Goal: Task Accomplishment & Management: Use online tool/utility

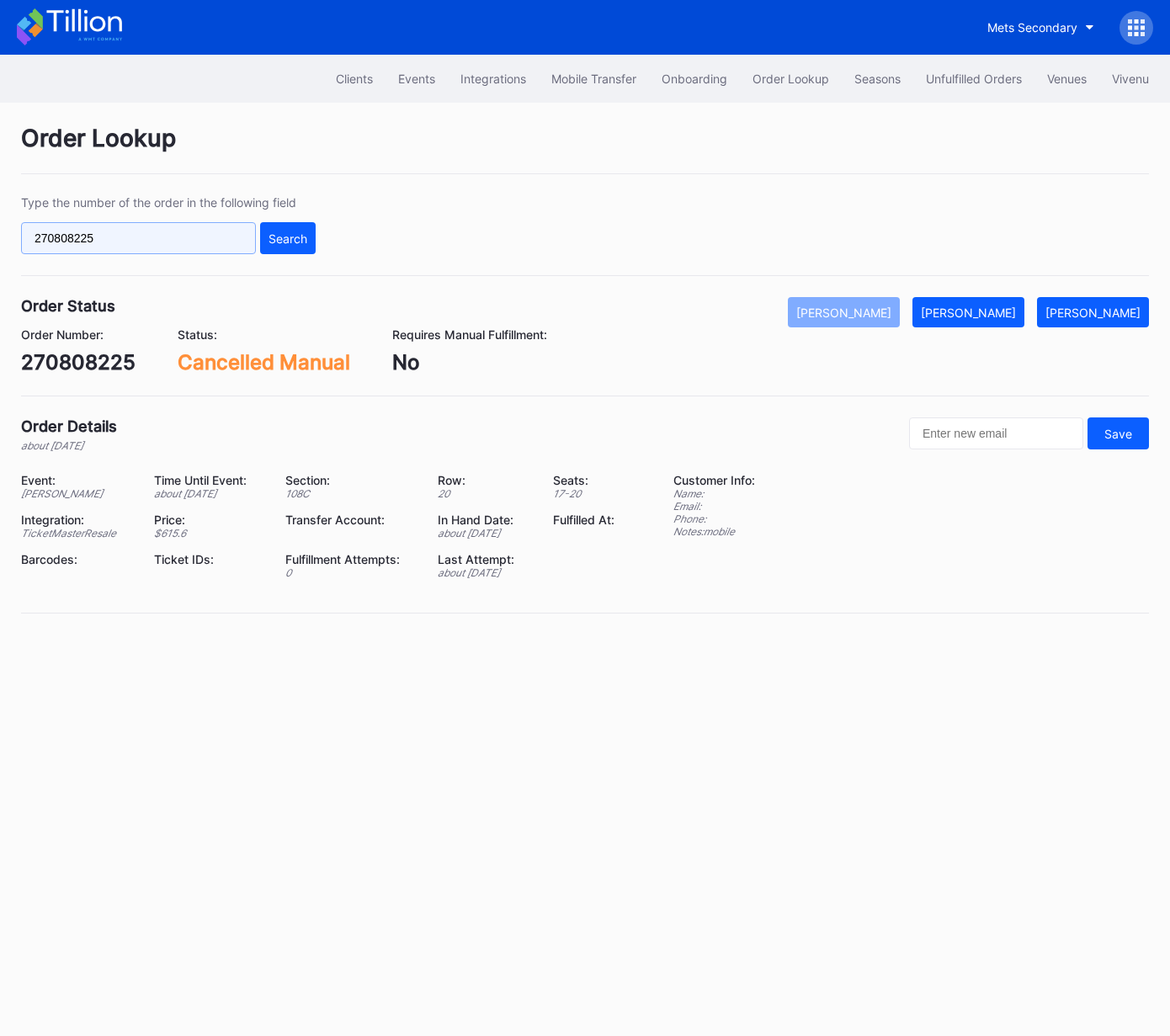
click at [202, 241] on input "270808225" at bounding box center [138, 238] width 235 height 32
paste input "3066303"
type input "273066303"
click at [299, 240] on div "Search" at bounding box center [287, 238] width 38 height 14
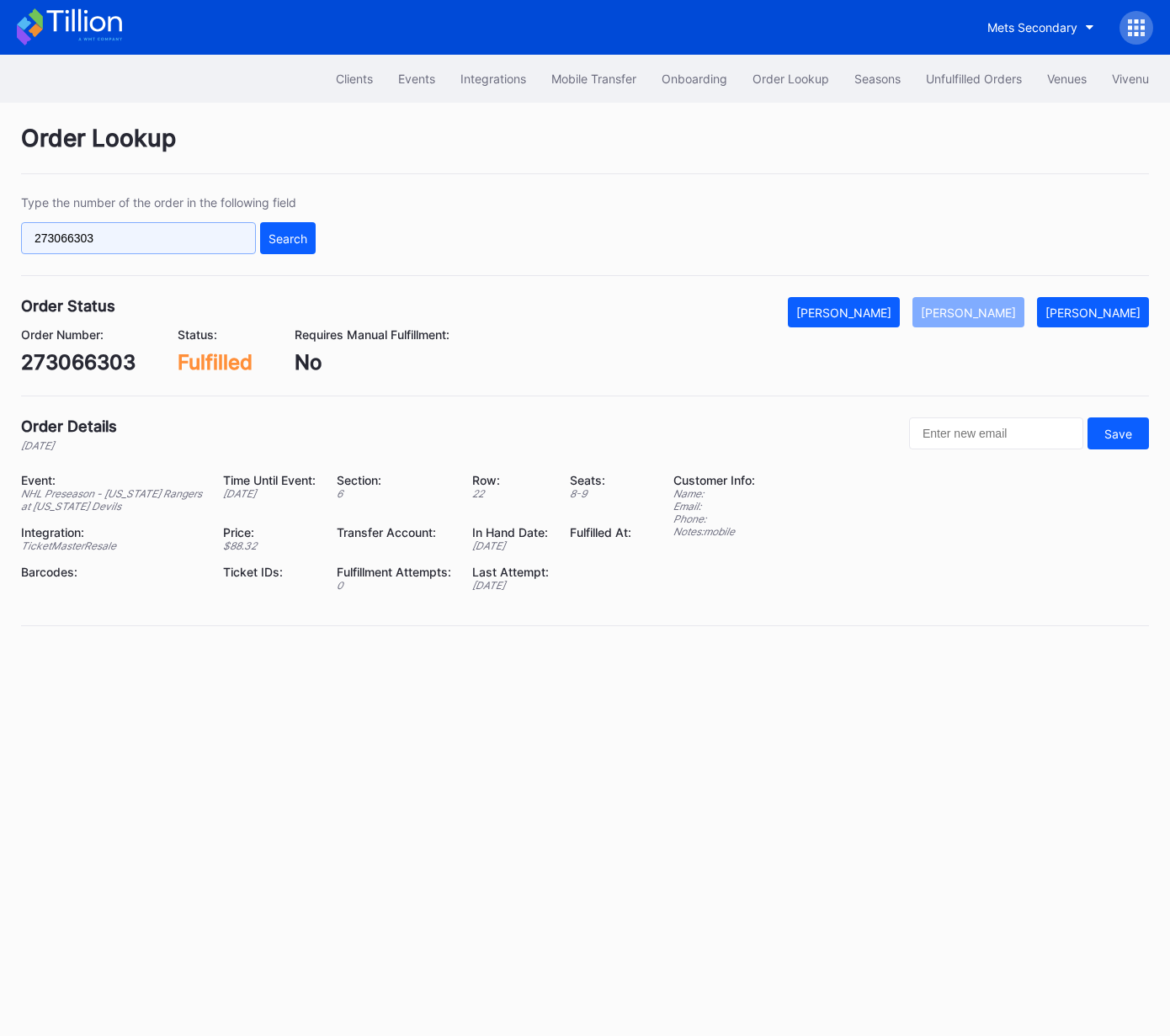
click at [171, 236] on input "273066303" at bounding box center [138, 238] width 235 height 32
click at [950, 72] on div "Unfulfilled Orders" at bounding box center [974, 78] width 96 height 14
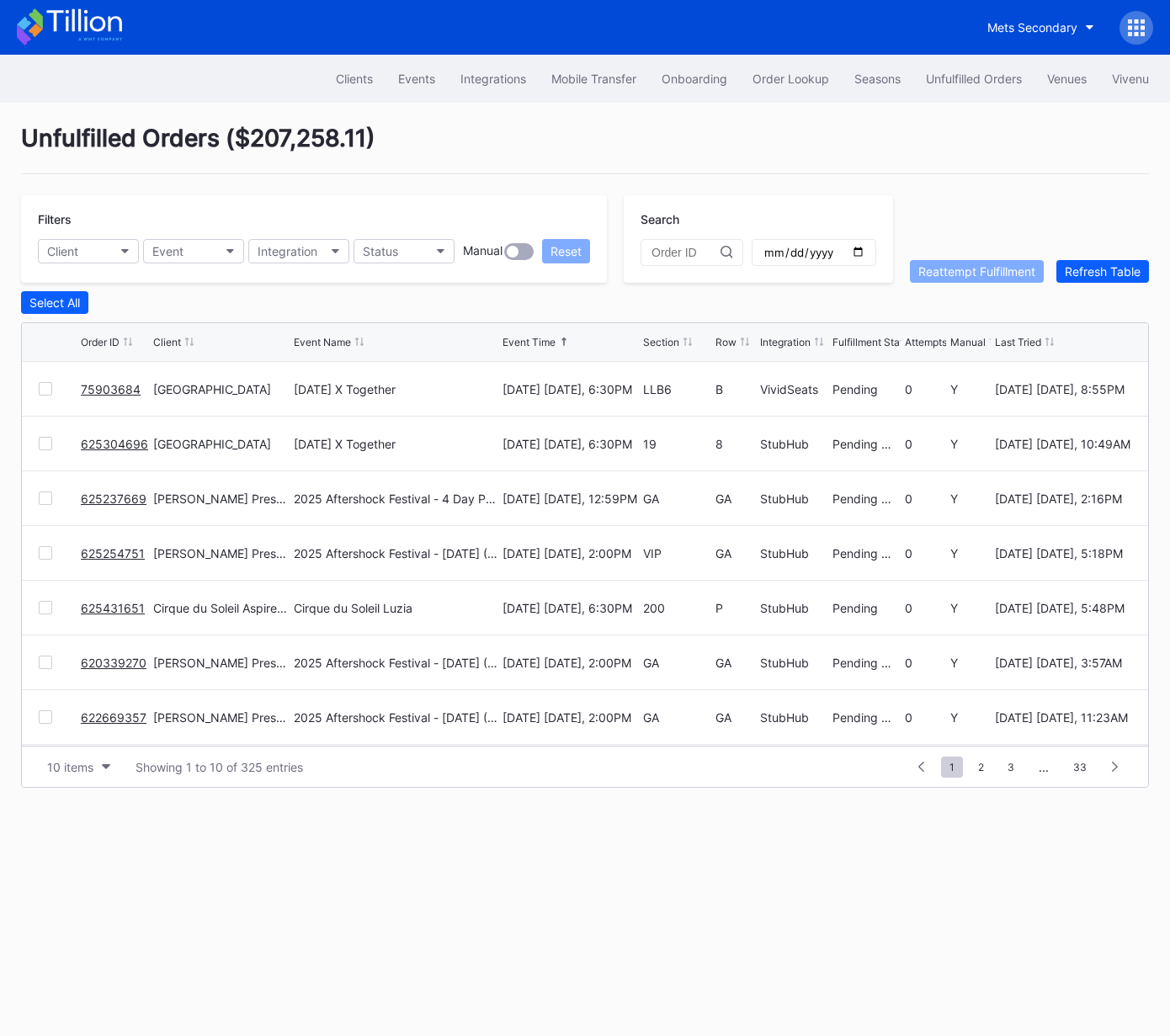
click at [103, 390] on link "75903684" at bounding box center [110, 389] width 60 height 14
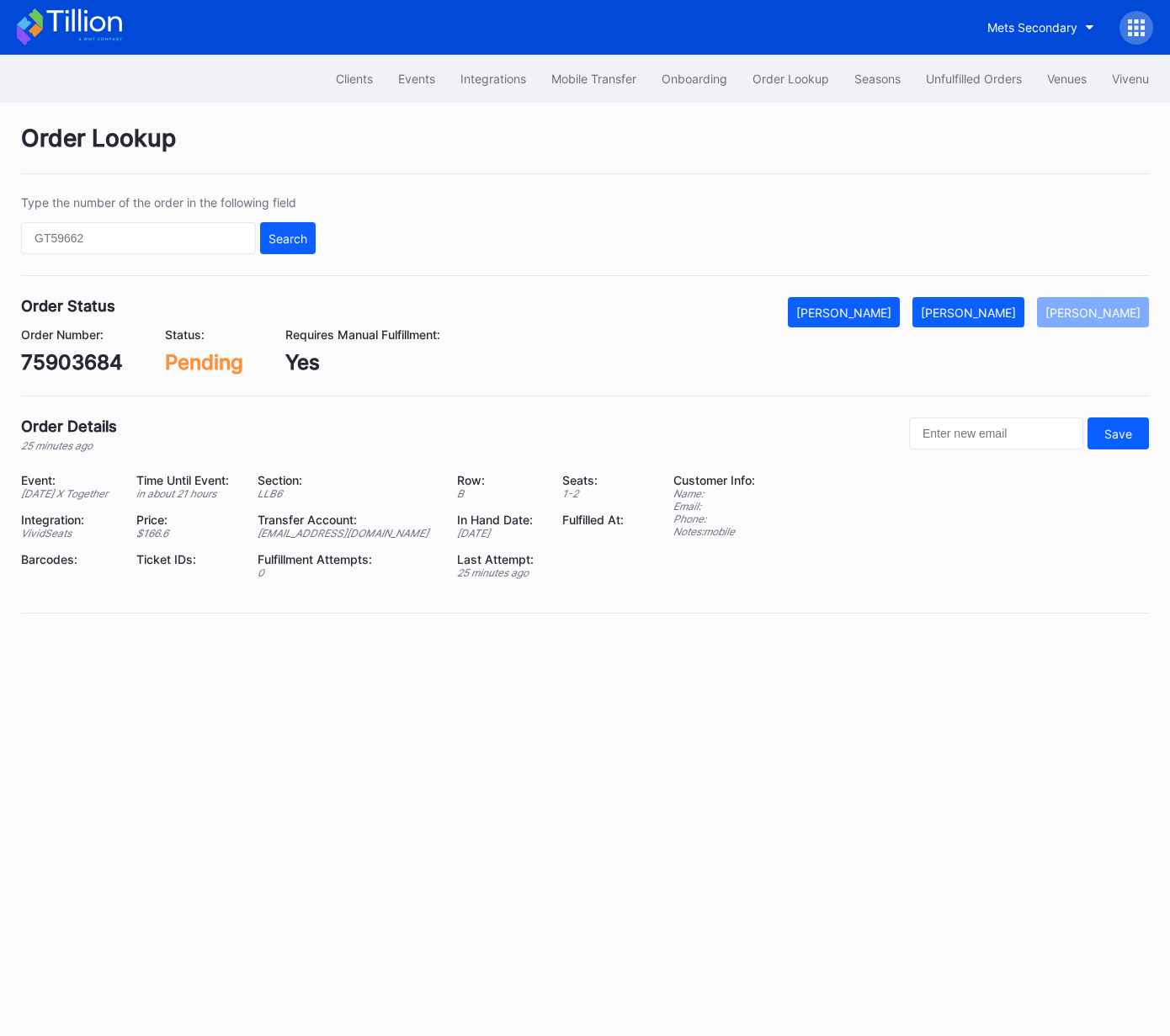
click at [99, 358] on div "75903684" at bounding box center [72, 362] width 102 height 24
drag, startPoint x: 1007, startPoint y: 309, endPoint x: 1015, endPoint y: 316, distance: 10.6
click at [1007, 309] on div "[PERSON_NAME]" at bounding box center [968, 312] width 95 height 14
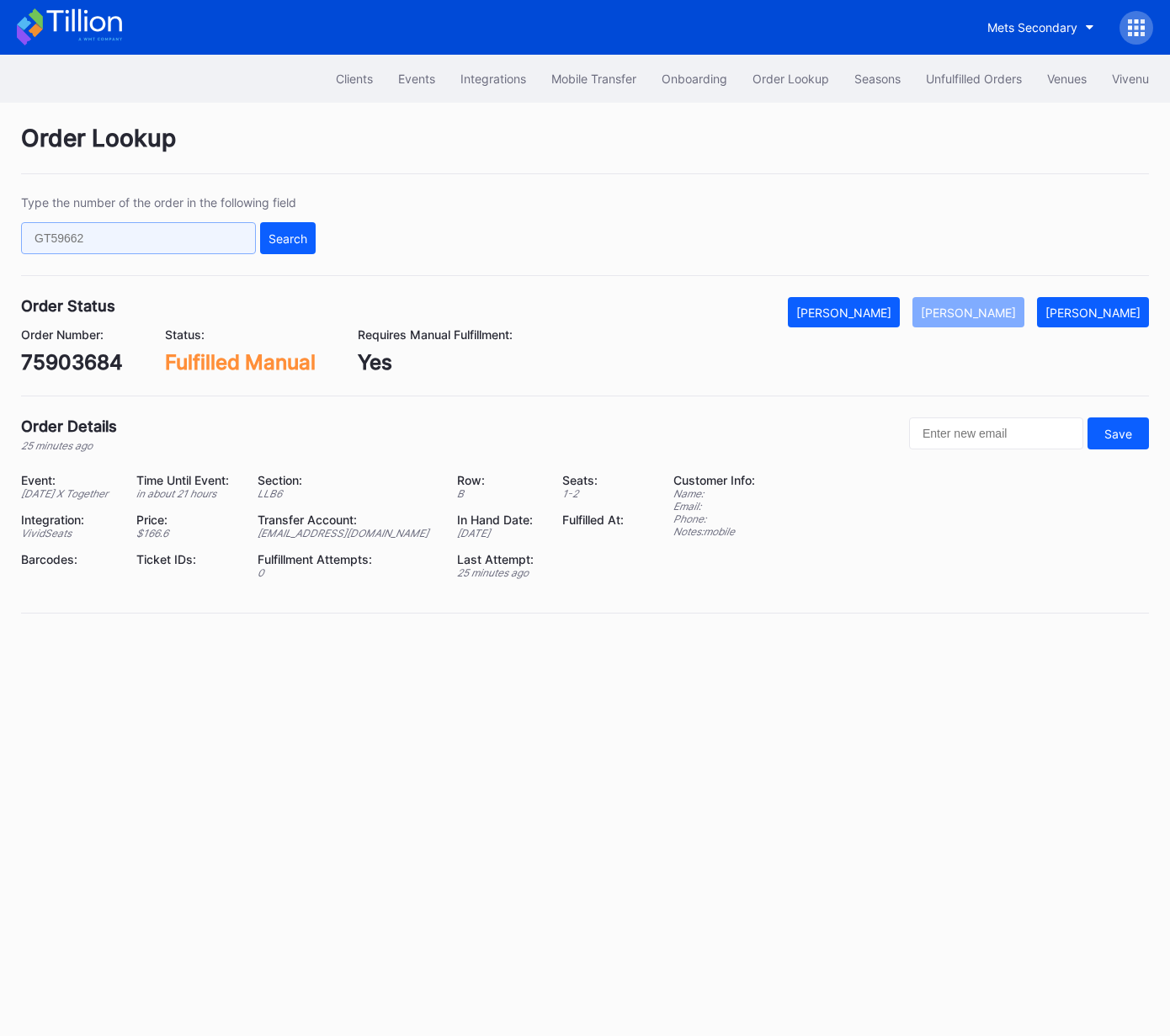
click at [185, 246] on input "text" at bounding box center [138, 238] width 235 height 32
paste input "625304696"
click at [278, 232] on div "Search" at bounding box center [287, 238] width 38 height 14
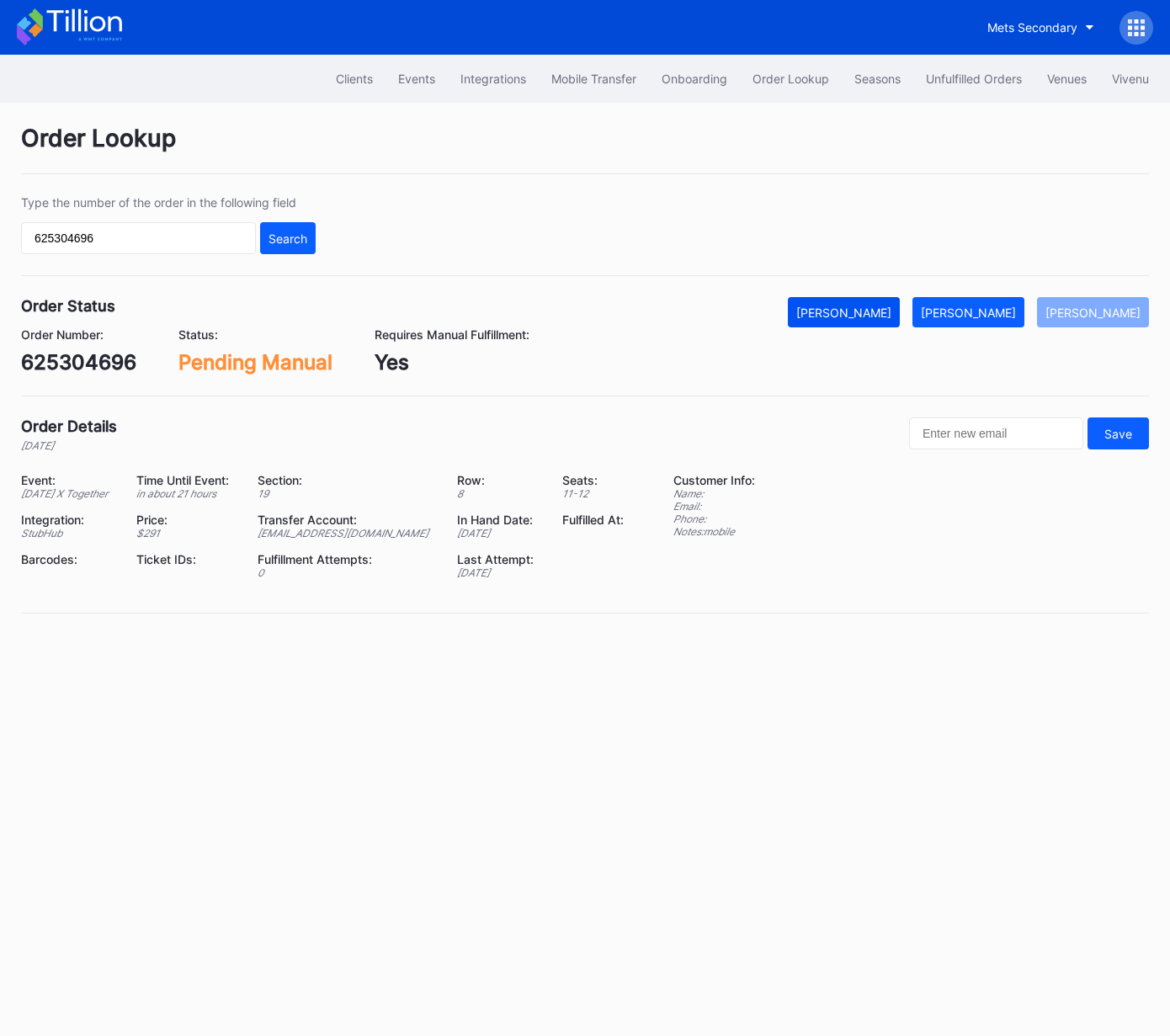
click at [875, 312] on div "[PERSON_NAME]" at bounding box center [844, 312] width 95 height 14
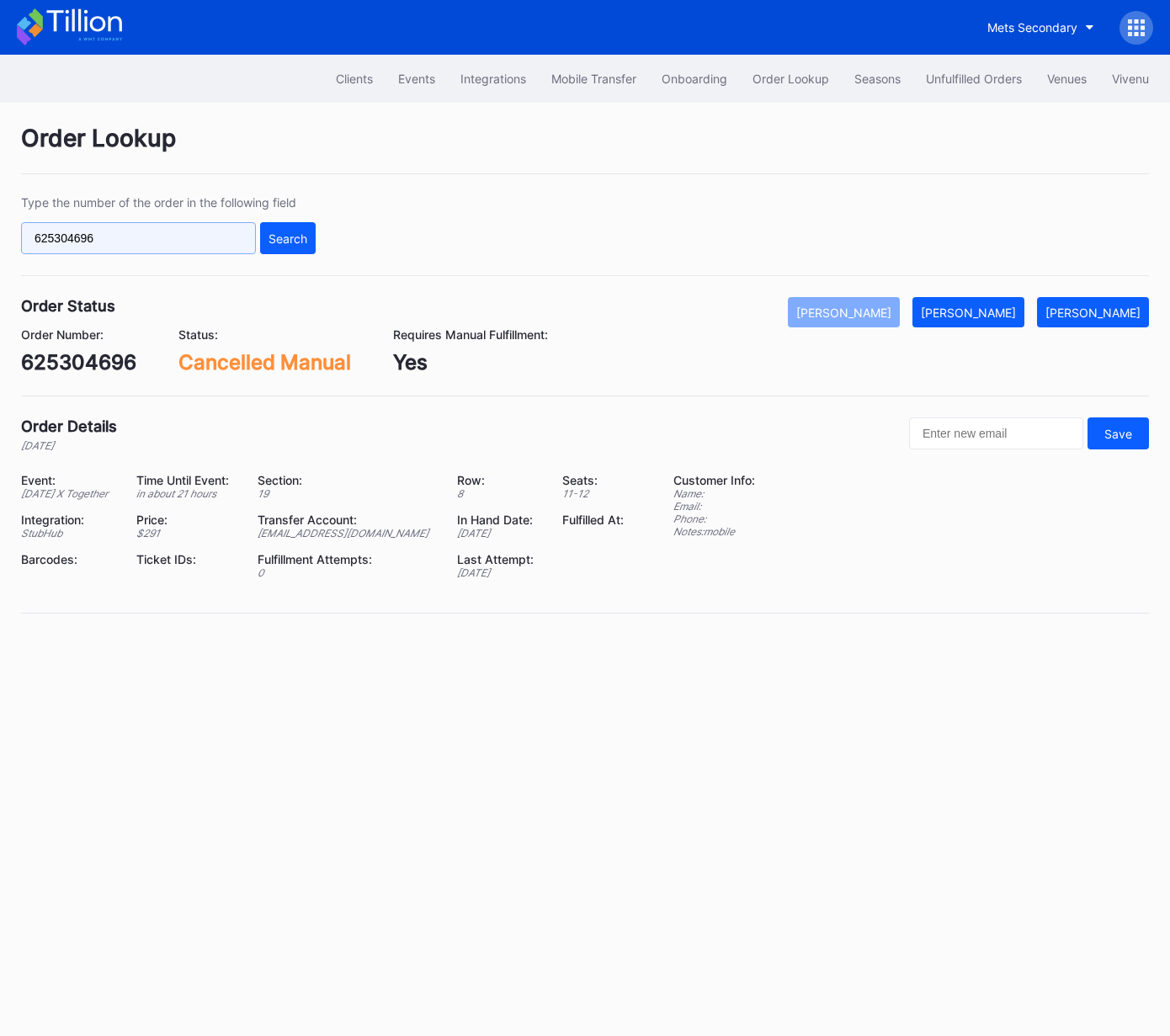
click at [198, 223] on input "625304696" at bounding box center [138, 238] width 235 height 32
paste input "16690144"
click at [316, 239] on div "Type the number of the order in the following field 16690144 Search" at bounding box center [585, 235] width 1128 height 80
click at [293, 237] on div "Search" at bounding box center [287, 238] width 38 height 14
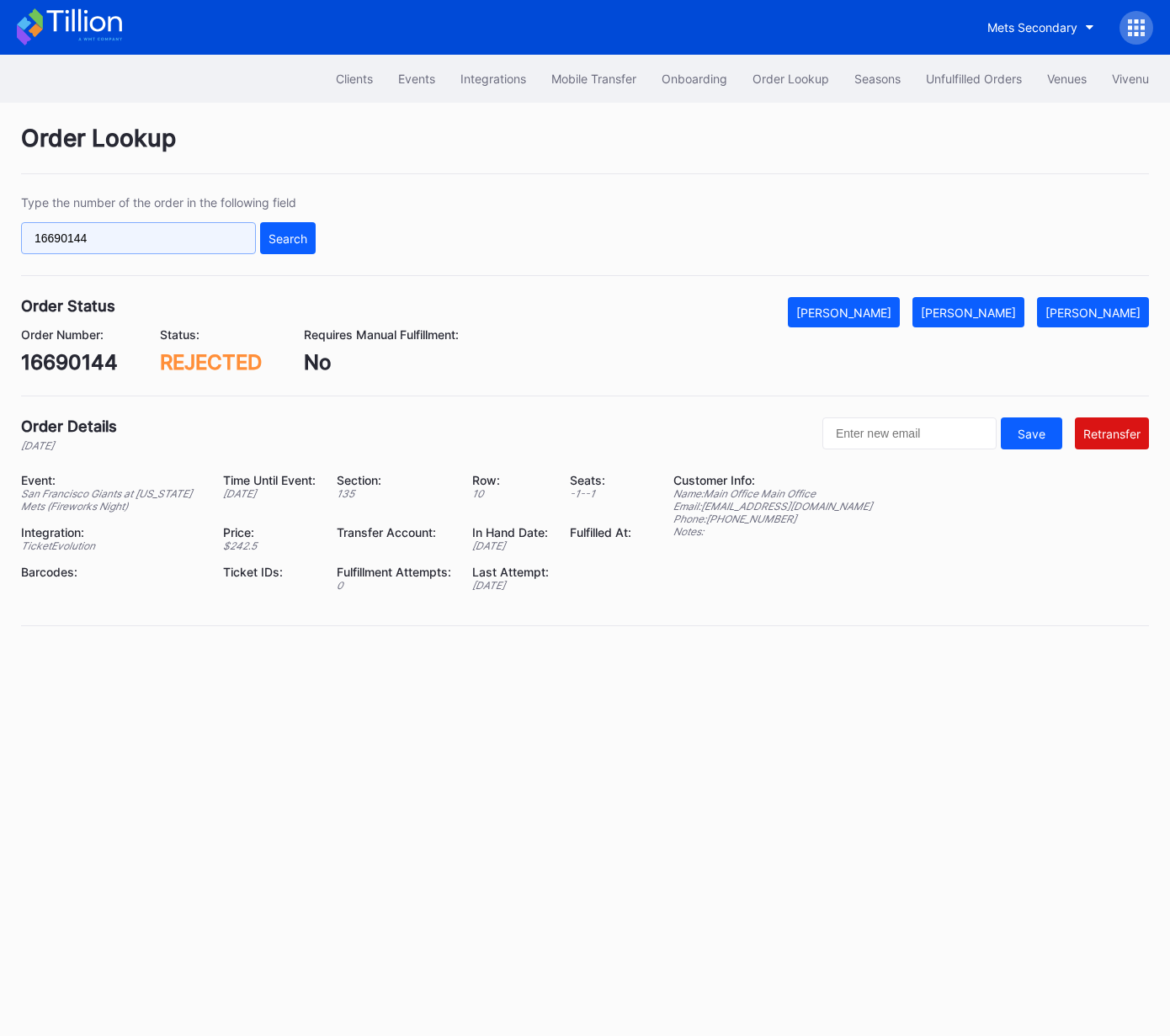
click at [229, 235] on input "16690144" at bounding box center [138, 238] width 235 height 32
paste input "16794389"
click at [269, 239] on div "Search" at bounding box center [287, 238] width 38 height 14
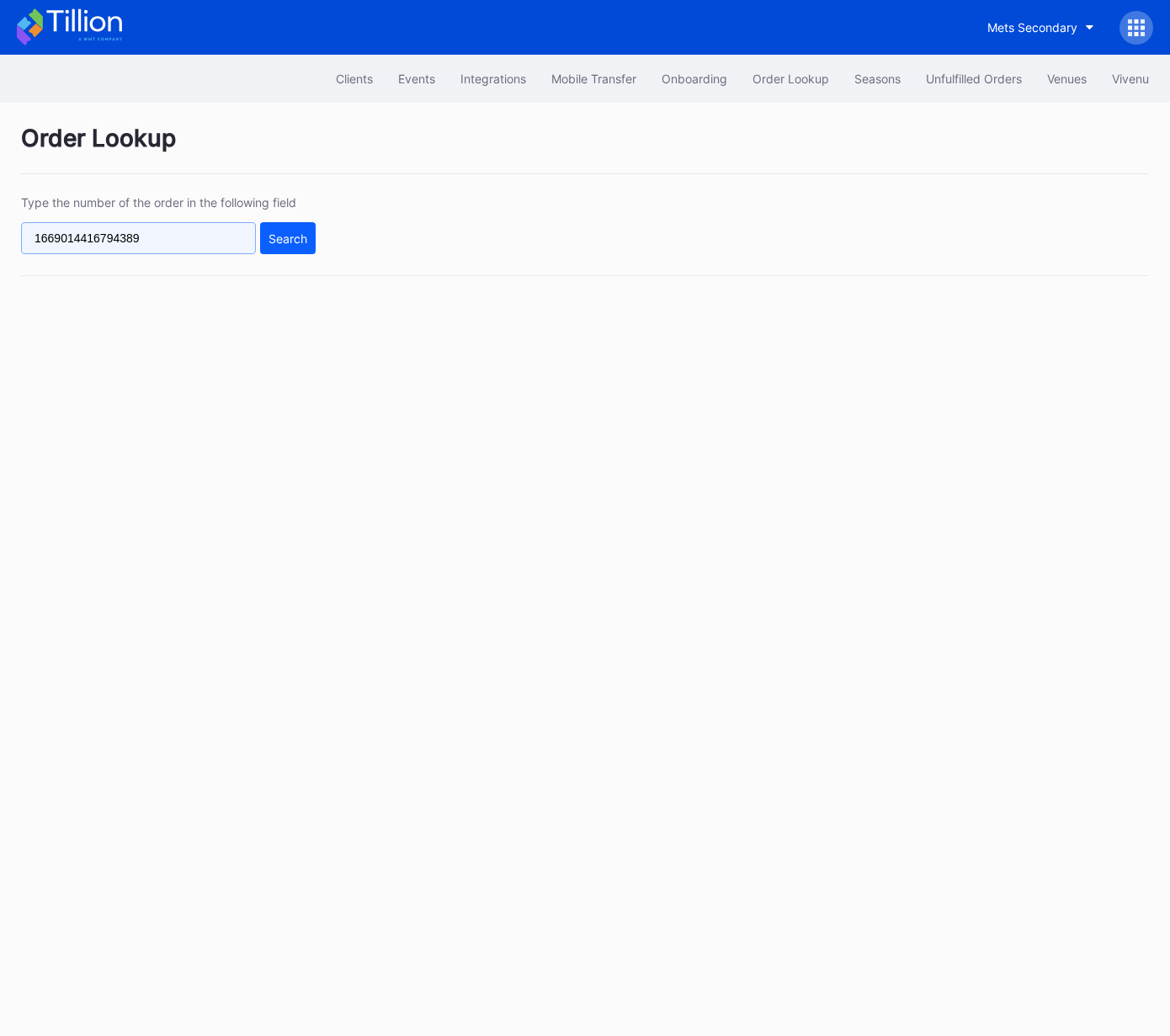
click at [210, 241] on input "1669014416794389" at bounding box center [138, 238] width 235 height 32
paste input "text"
click at [305, 238] on div "Search" at bounding box center [287, 238] width 38 height 14
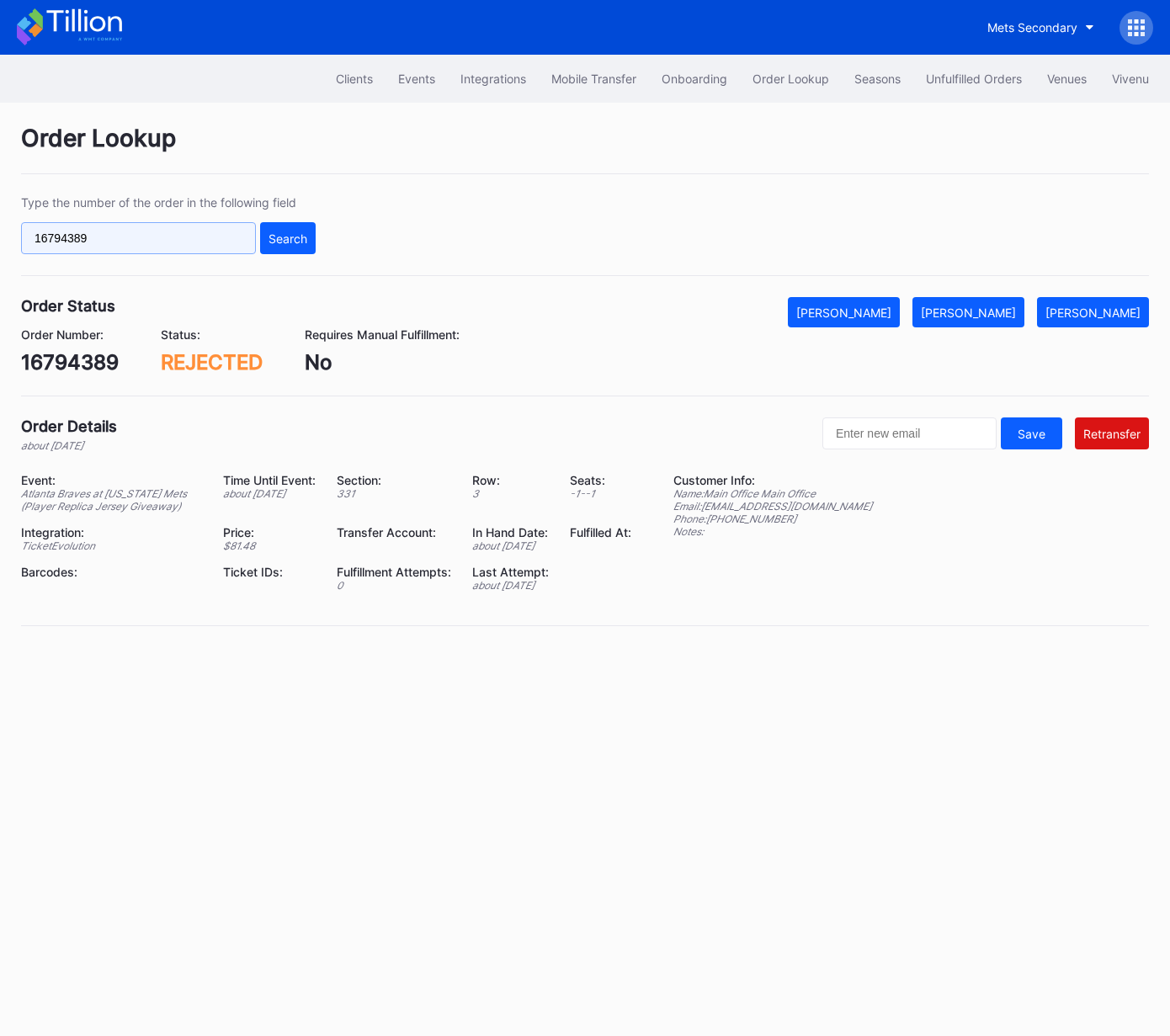
click at [222, 239] on input "16794389" at bounding box center [138, 238] width 235 height 32
paste input "16909481"
click at [215, 241] on input "1679438916909481" at bounding box center [138, 238] width 235 height 32
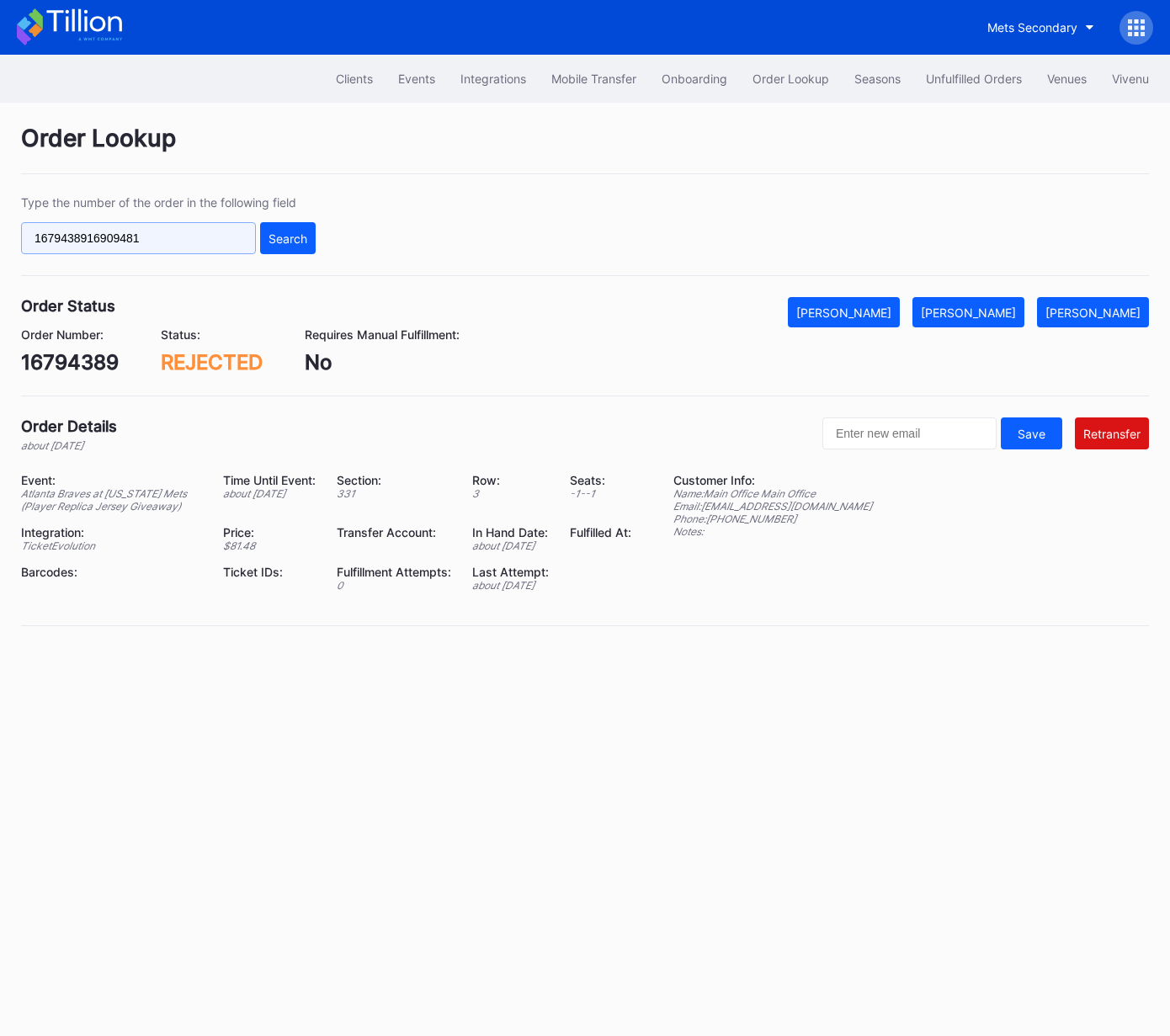
click at [215, 241] on input "1679438916909481" at bounding box center [138, 238] width 235 height 32
paste input "text"
click at [273, 239] on div "Search" at bounding box center [287, 238] width 38 height 14
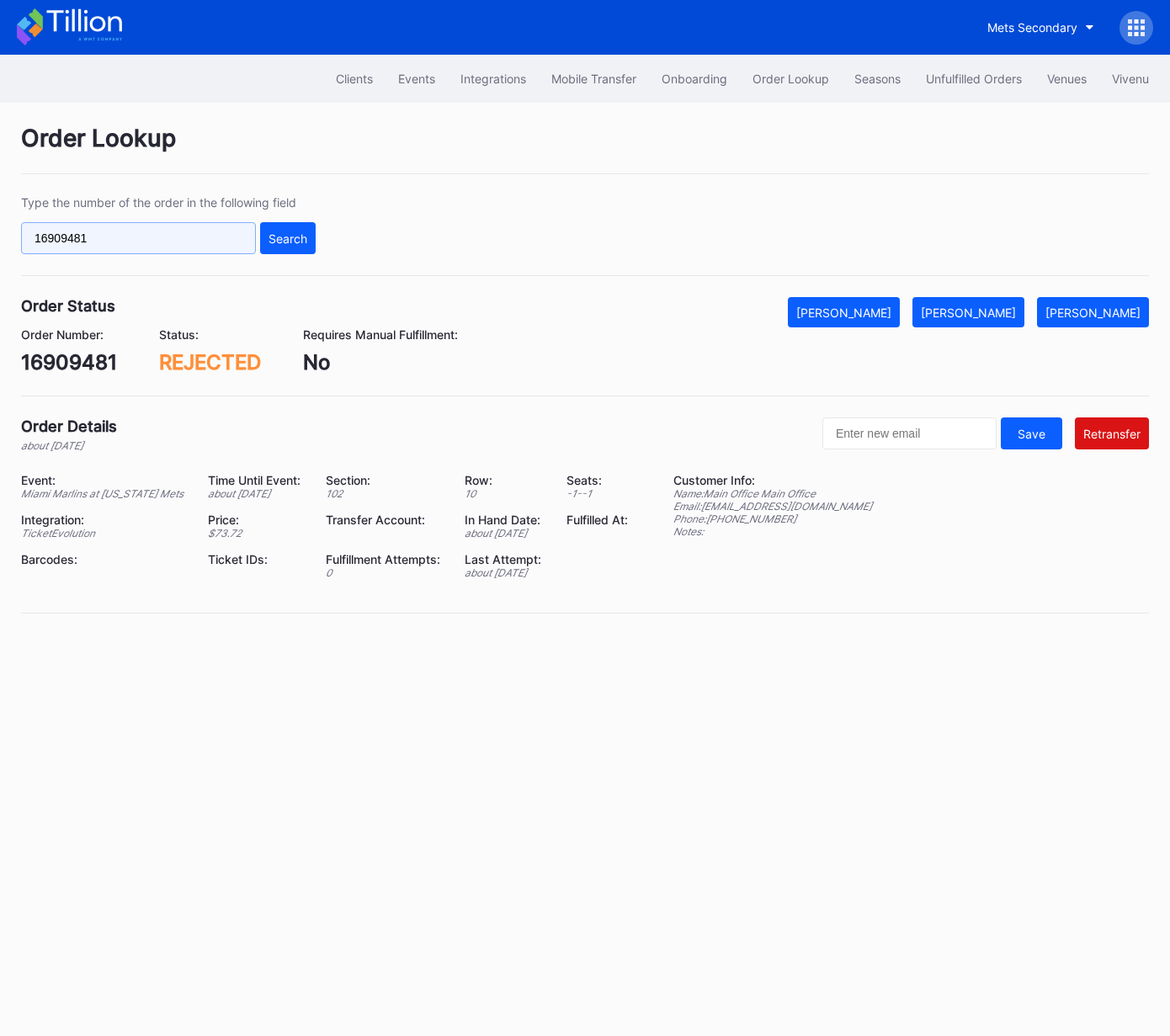
click at [215, 233] on input "16909481" at bounding box center [138, 238] width 235 height 32
paste input "7078590"
type input "17078590"
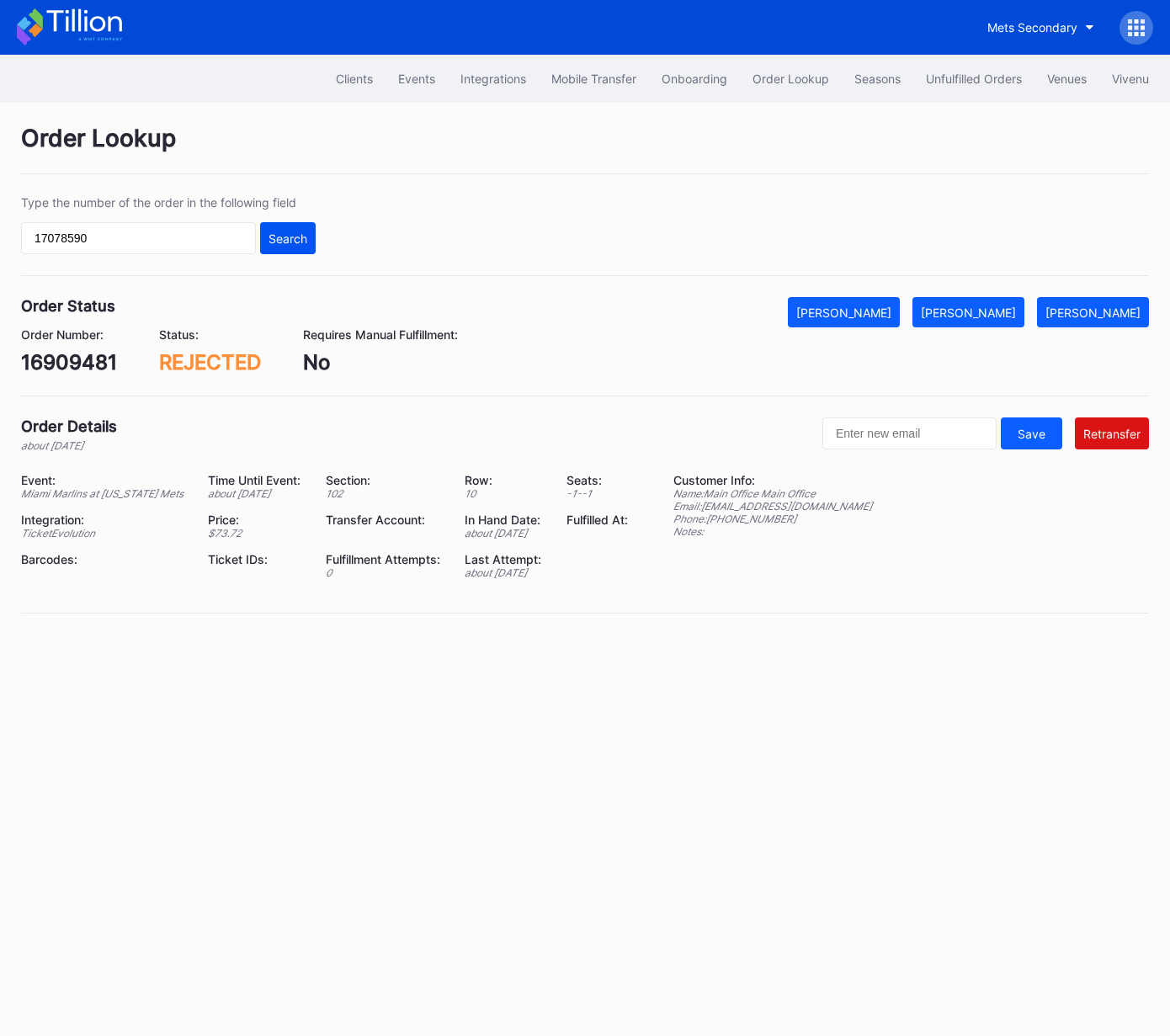
click at [288, 232] on div "Search" at bounding box center [287, 238] width 38 height 14
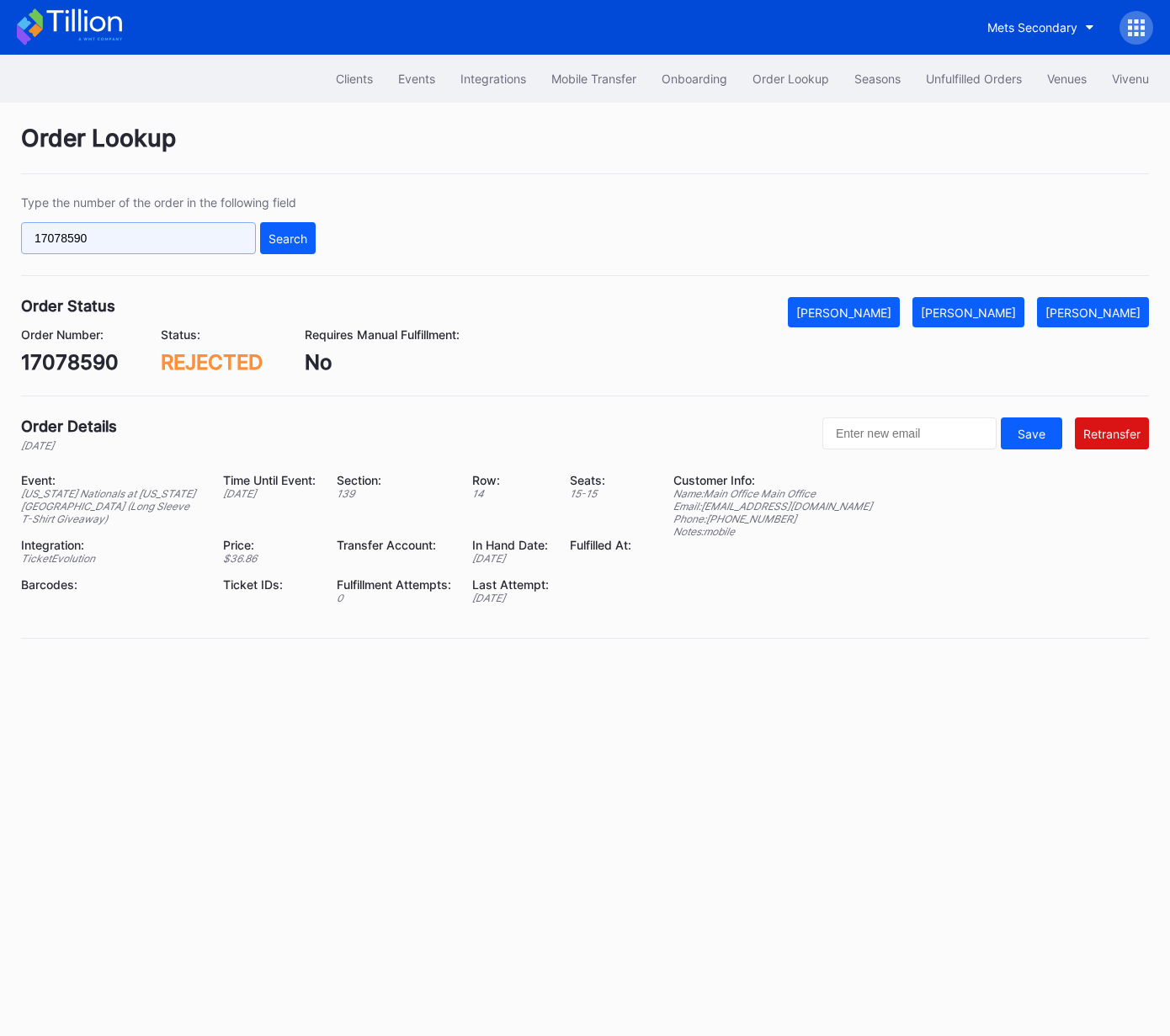
click at [228, 240] on input "17078590" at bounding box center [138, 238] width 235 height 32
paste input "27307954"
click at [291, 239] on div "Search" at bounding box center [287, 238] width 38 height 14
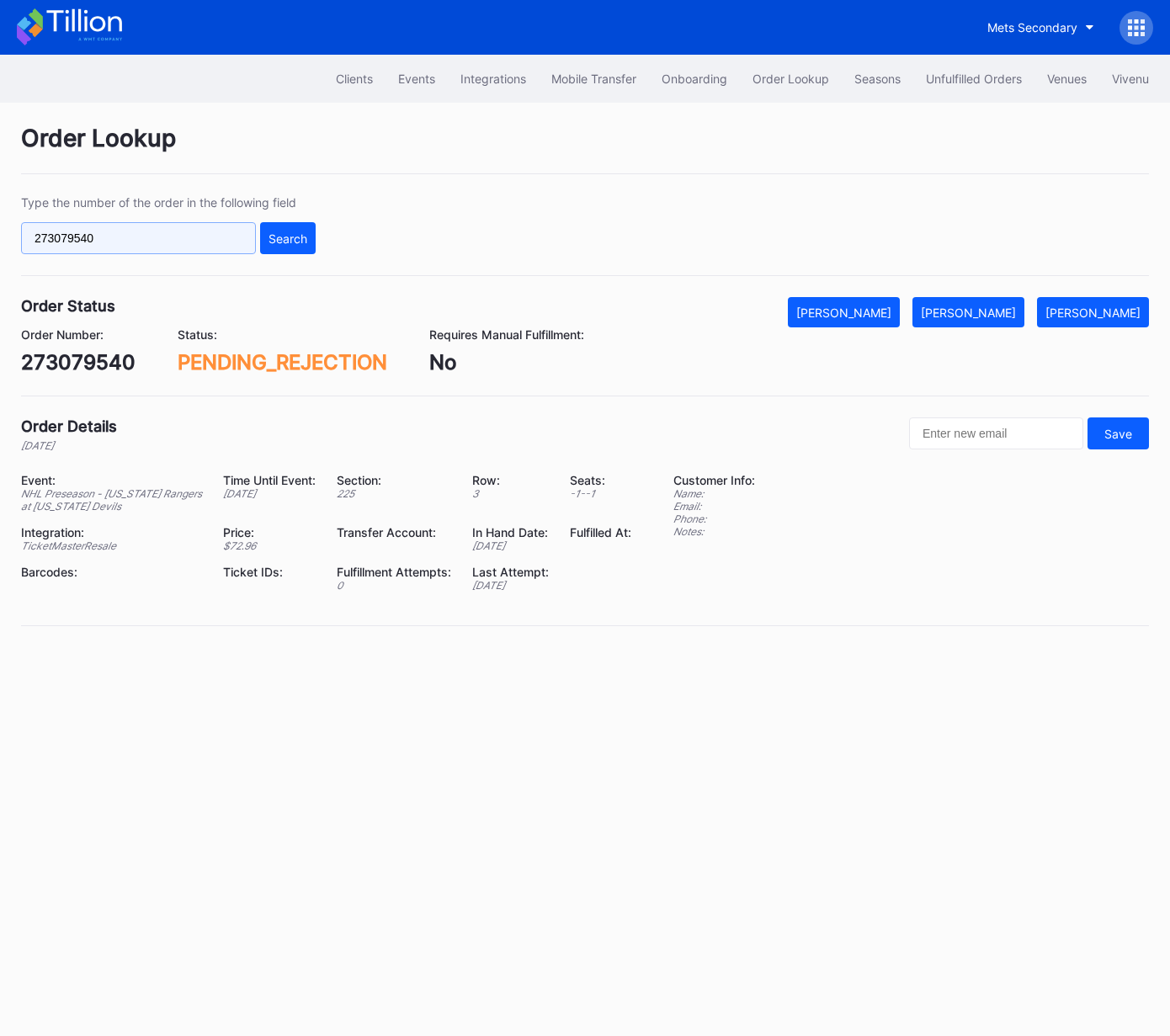
click at [226, 235] on input "273079540" at bounding box center [138, 238] width 235 height 32
click at [283, 234] on div "Search" at bounding box center [287, 238] width 38 height 14
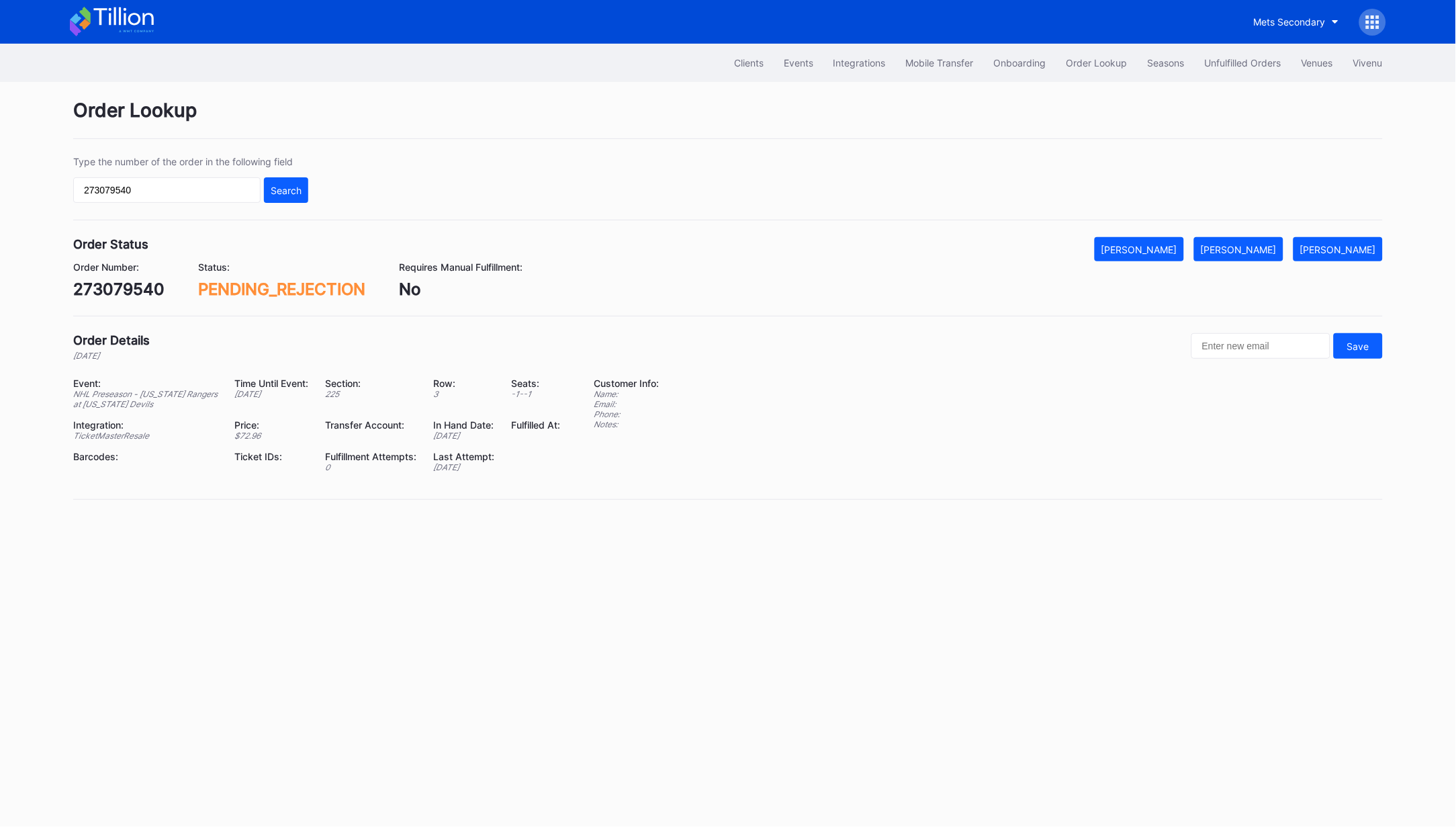
click at [122, 288] on div "273079540" at bounding box center [119, 289] width 91 height 19
copy div "273079540"
click at [228, 188] on input "273079540" at bounding box center [166, 190] width 187 height 25
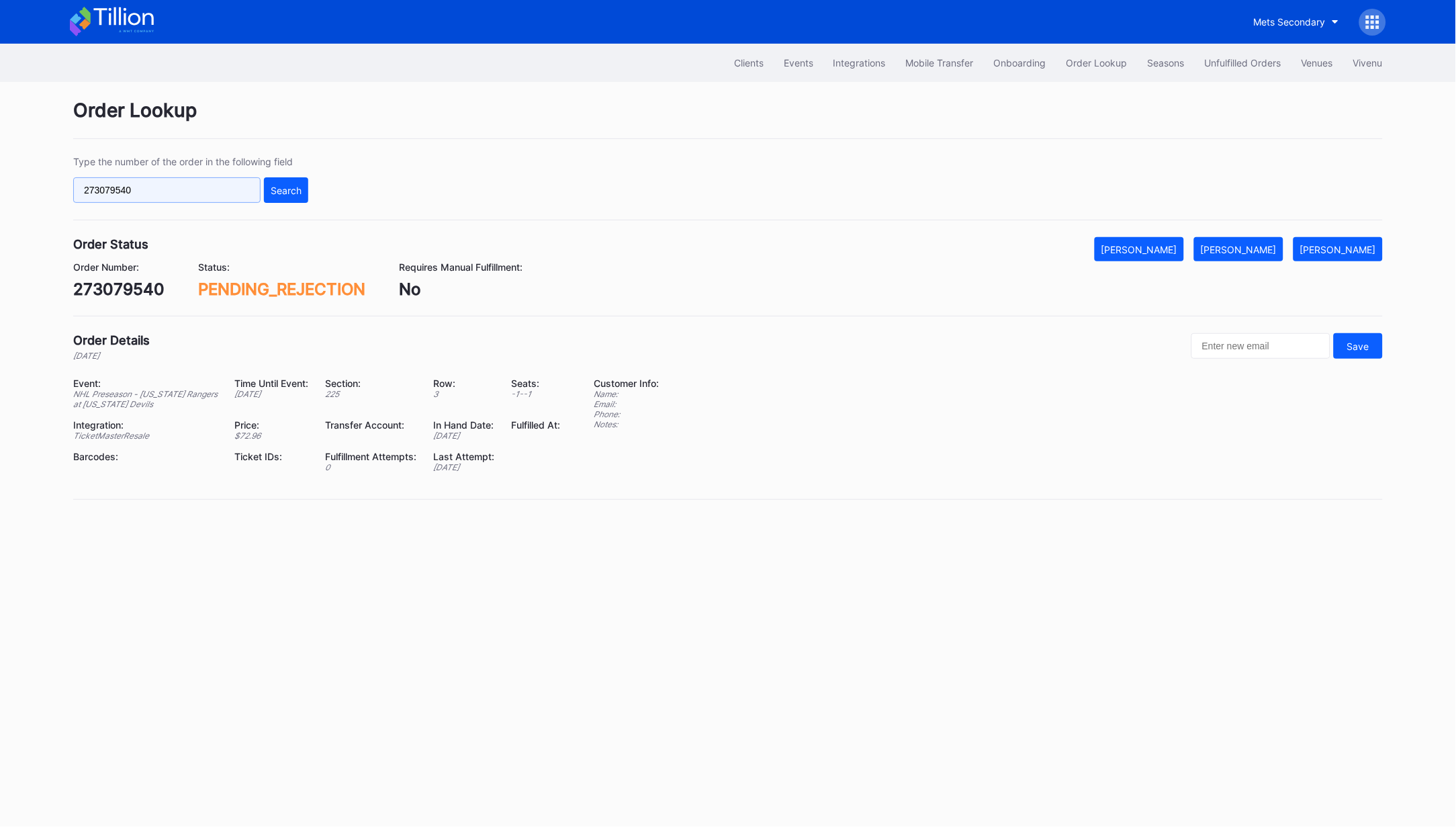
paste input "691736"
click at [289, 188] on div "Search" at bounding box center [286, 190] width 31 height 11
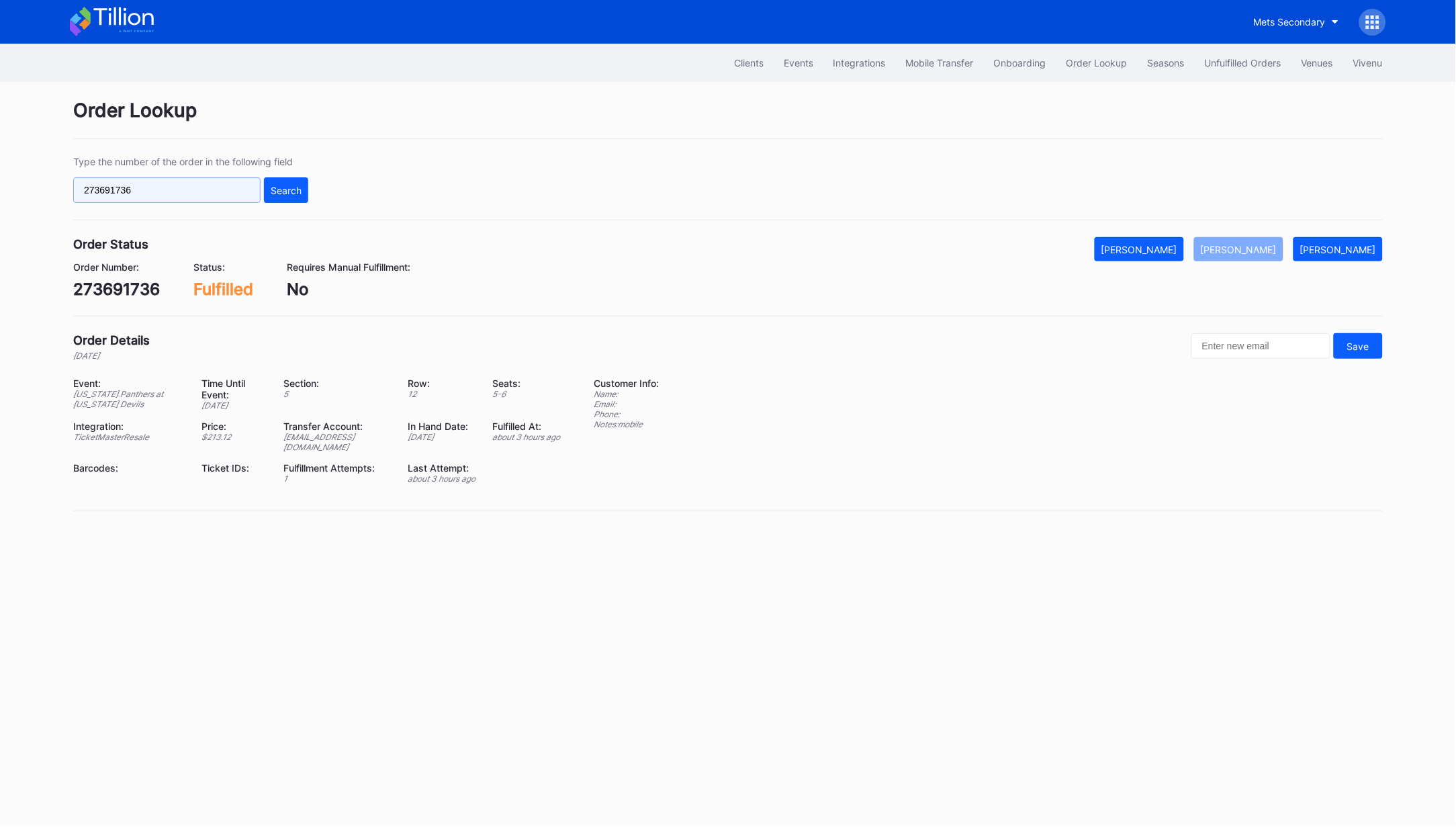
click at [158, 190] on input "273691736" at bounding box center [166, 190] width 187 height 25
drag, startPoint x: 159, startPoint y: 190, endPoint x: 315, endPoint y: 186, distance: 156.1
click at [158, 190] on input "273691736" at bounding box center [166, 190] width 187 height 25
paste input "084370"
click at [316, 185] on div "Type the number of the order in the following field 273084370 Search" at bounding box center [728, 188] width 1310 height 64
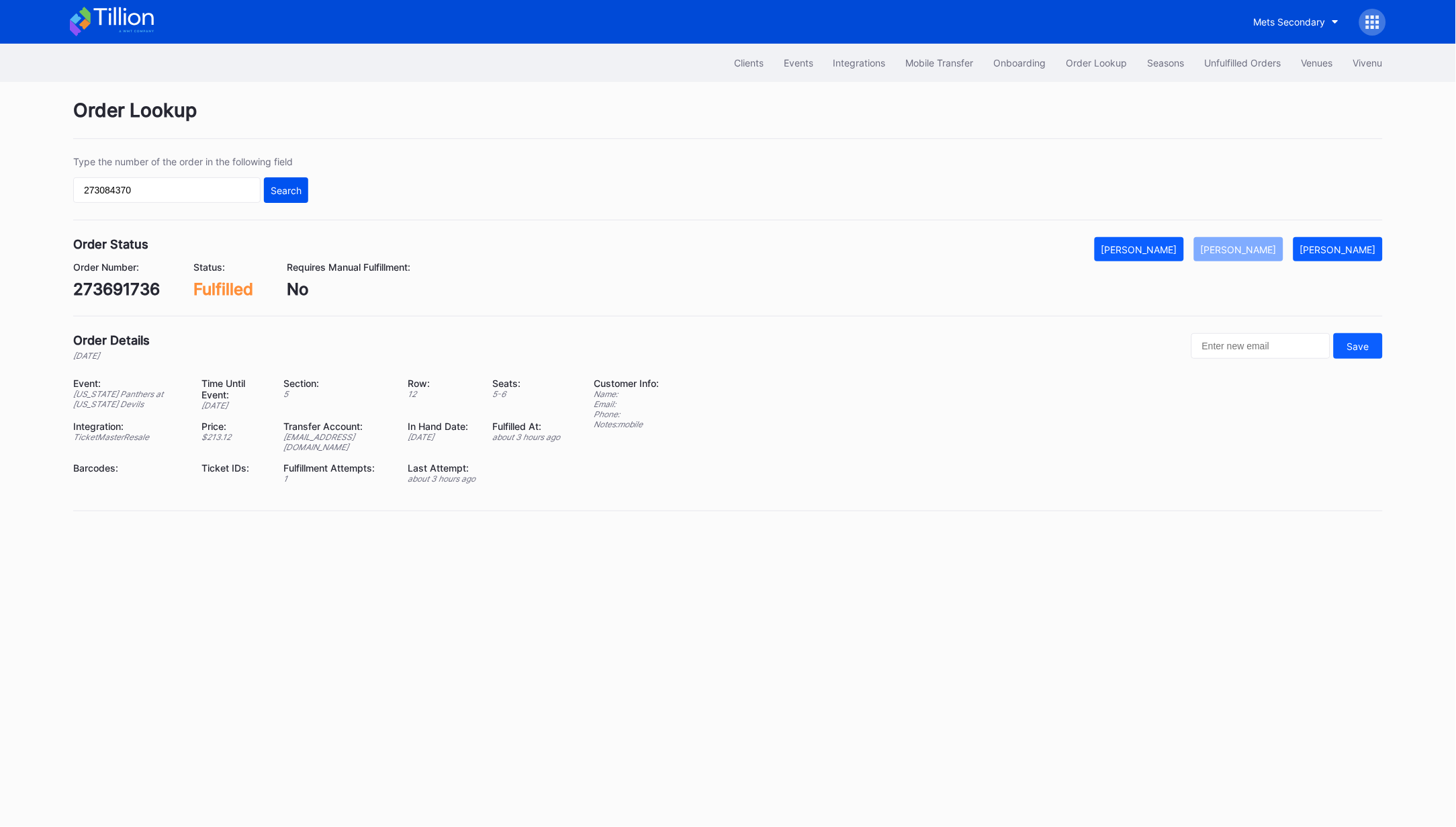
click at [286, 189] on div "Search" at bounding box center [286, 190] width 31 height 11
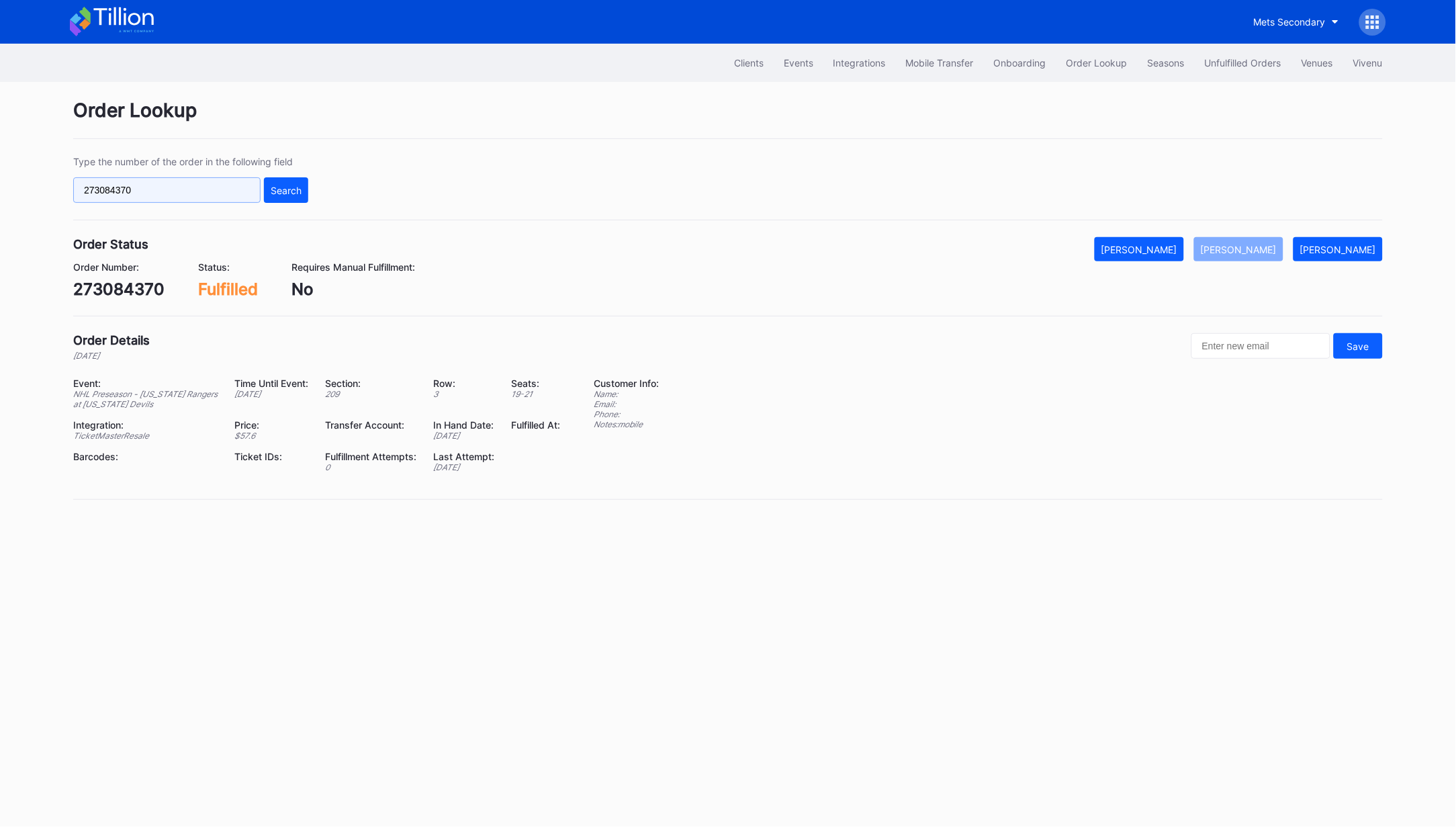
click at [163, 187] on input "273084370" at bounding box center [166, 190] width 187 height 25
paste input "691736"
click at [272, 185] on div "Search" at bounding box center [286, 190] width 31 height 11
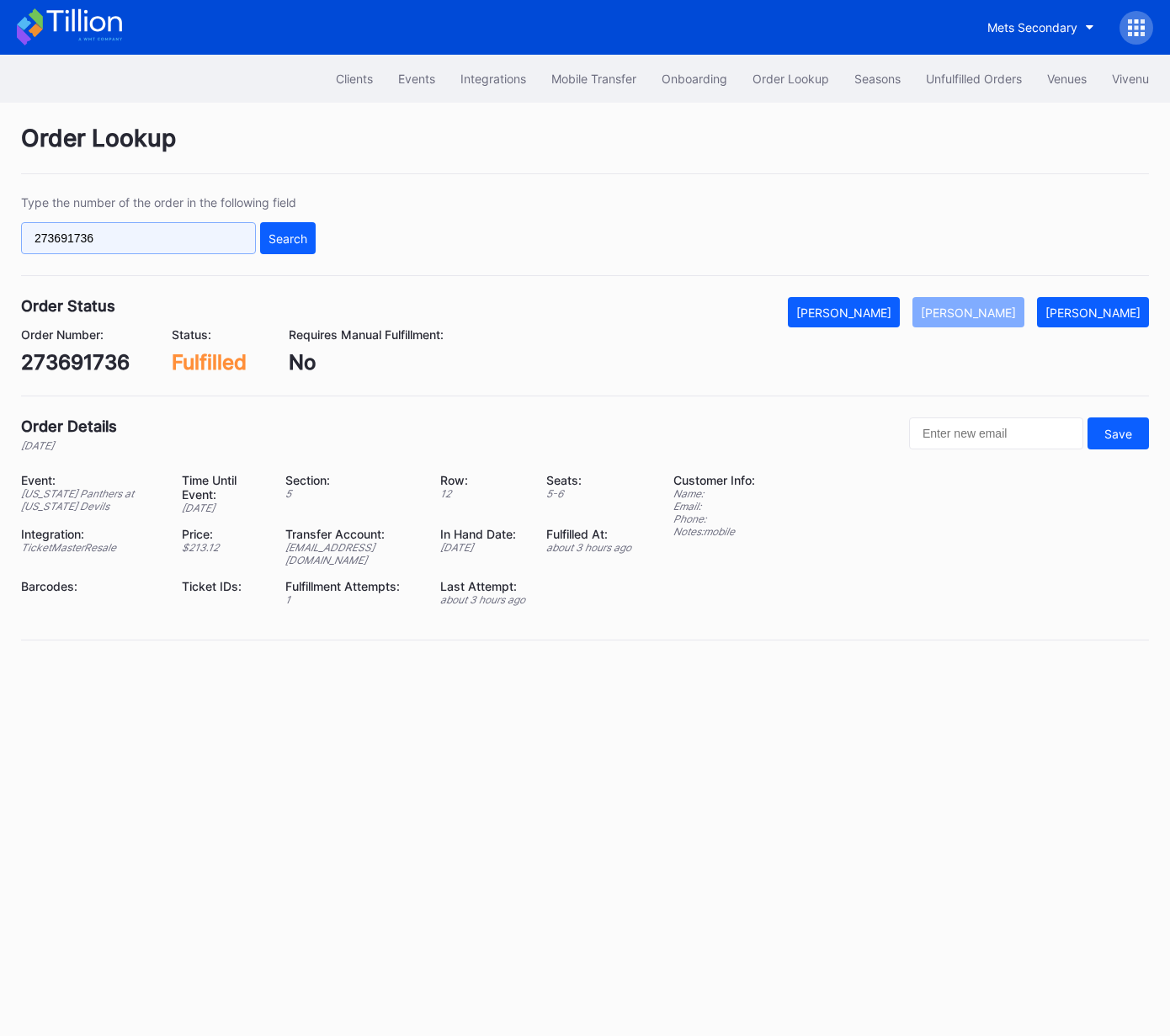
click at [214, 224] on input "273691736" at bounding box center [138, 238] width 235 height 32
click at [215, 224] on input "273691736" at bounding box center [138, 238] width 235 height 32
paste input "622669357"
type input "622669357"
click at [265, 231] on button "Search" at bounding box center [287, 238] width 55 height 32
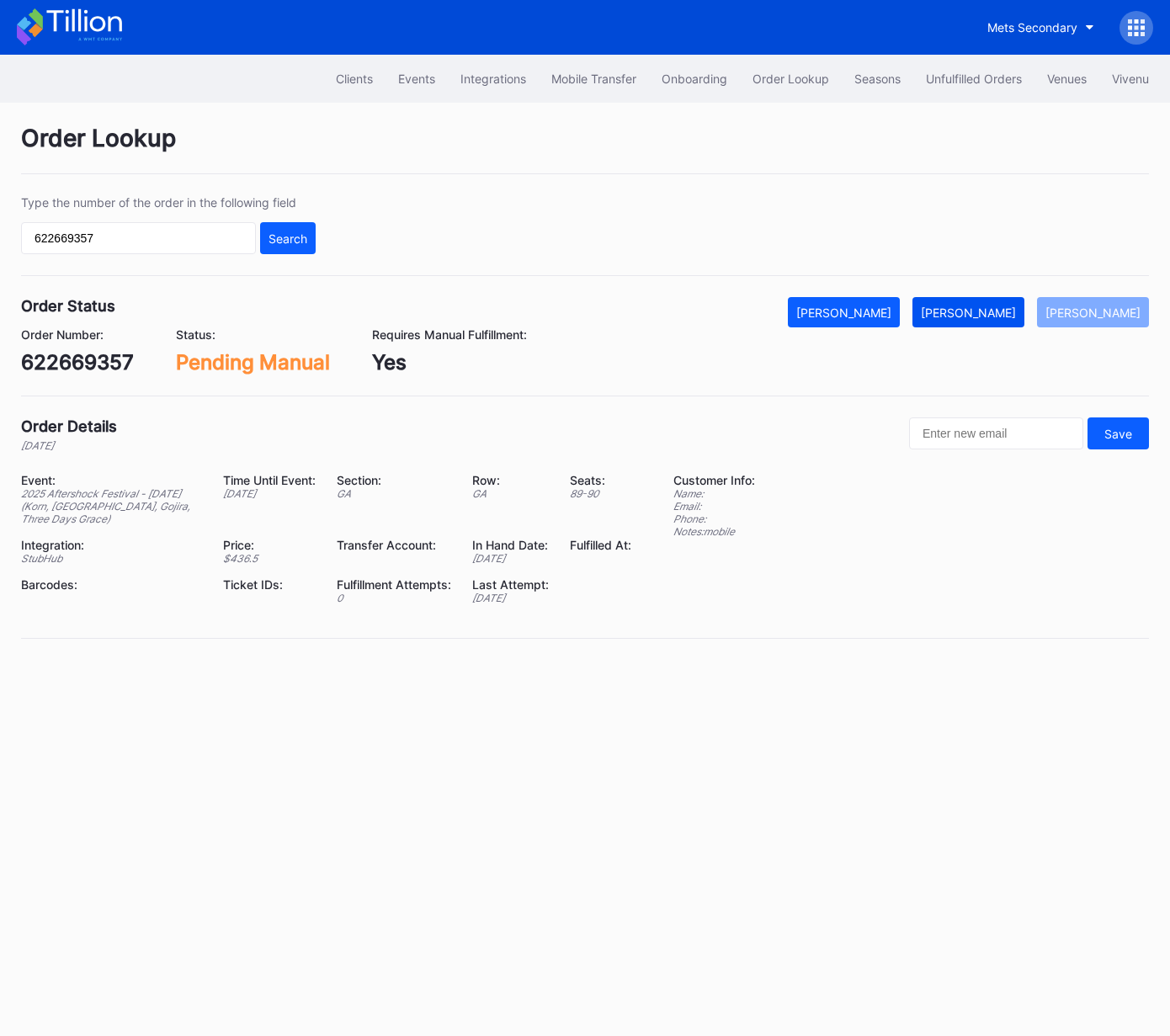
click at [1009, 312] on div "[PERSON_NAME]" at bounding box center [968, 312] width 95 height 14
